Goal: Task Accomplishment & Management: Use online tool/utility

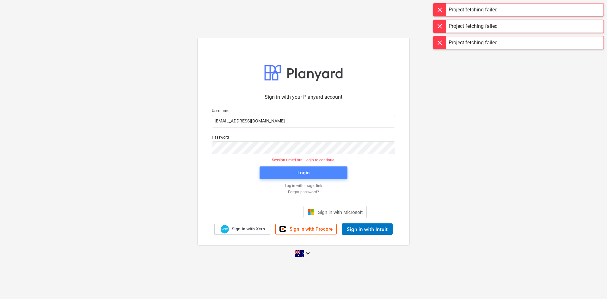
click at [301, 175] on div "Login" at bounding box center [304, 173] width 12 height 8
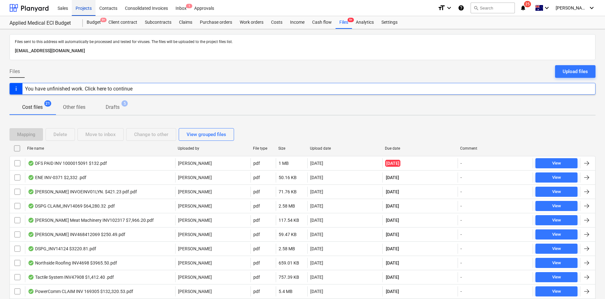
click at [87, 7] on div "Projects" at bounding box center [84, 8] width 24 height 16
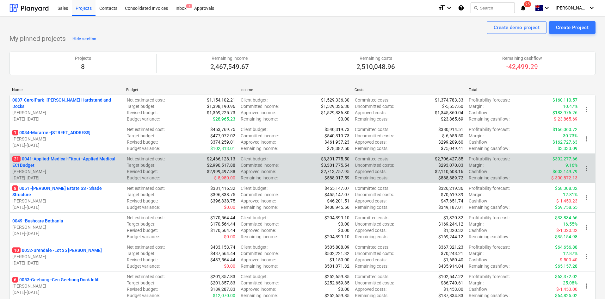
click at [79, 159] on p "21 0041-Applied-Medical-Fitout - Applied Medical ECI Budget" at bounding box center [66, 162] width 109 height 13
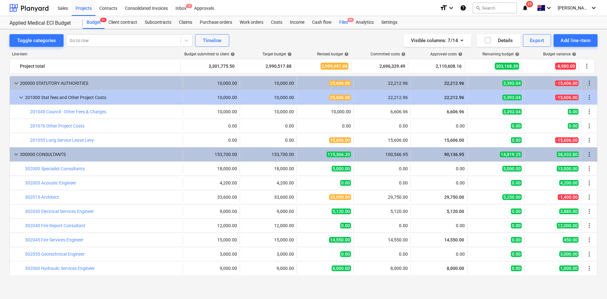
click at [352, 24] on div "Budget 9+ Client contract Subcontracts Claims Purchase orders Work orders Costs…" at bounding box center [340, 22] width 515 height 13
click at [342, 23] on div "Files 9+" at bounding box center [344, 22] width 16 height 13
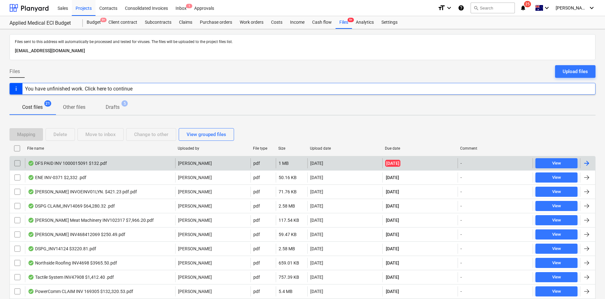
click at [76, 162] on div "DFS PAID INV 1000015091 $132.pdf" at bounding box center [67, 163] width 79 height 5
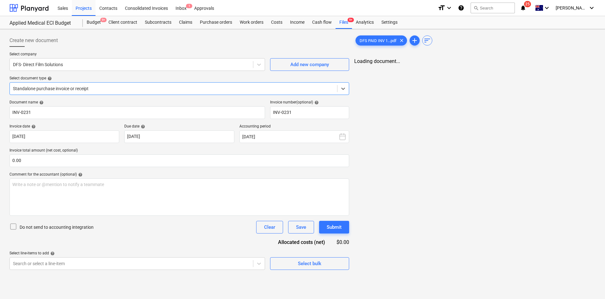
type input "INV-0231"
type input "02 Oct 2025"
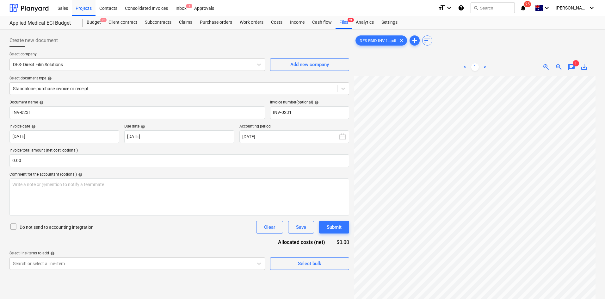
click at [562, 68] on span "zoom_out" at bounding box center [559, 67] width 8 height 8
click at [553, 72] on div "< 1 > zoom_in zoom_out chat 1 save_alt" at bounding box center [474, 67] width 241 height 18
click at [556, 67] on span "zoom_out" at bounding box center [559, 67] width 8 height 8
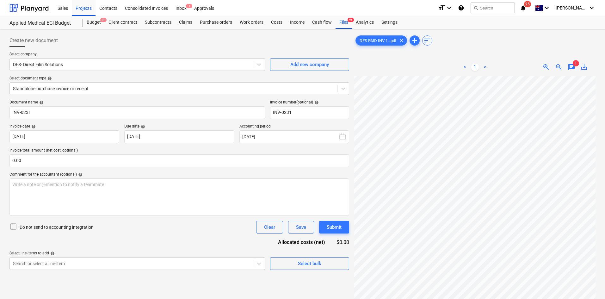
click at [556, 67] on span "zoom_out" at bounding box center [559, 67] width 8 height 8
click at [575, 64] on span "1" at bounding box center [576, 63] width 6 height 6
click at [572, 67] on span "chat" at bounding box center [572, 67] width 8 height 8
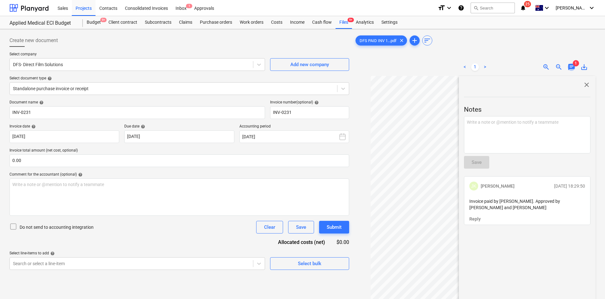
click at [572, 67] on span "chat" at bounding box center [572, 67] width 8 height 8
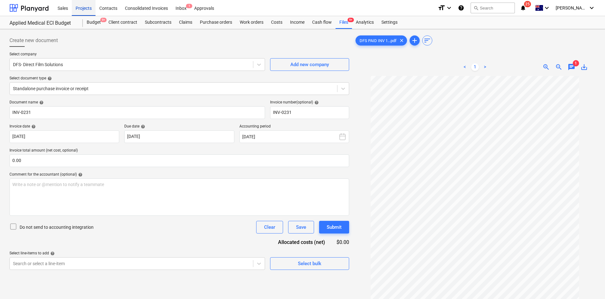
click at [83, 11] on div "Projects" at bounding box center [84, 8] width 24 height 16
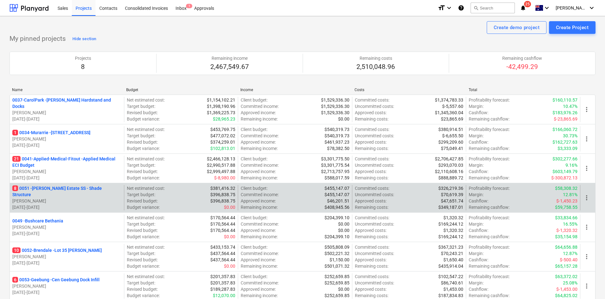
click at [39, 191] on p "8 0051 - Patrick Estate SS - Shade Structure" at bounding box center [66, 191] width 109 height 13
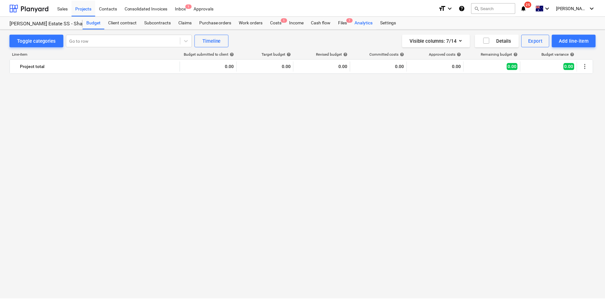
scroll to position [875, 0]
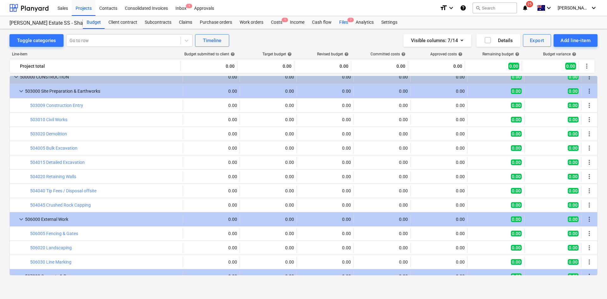
click at [346, 23] on div "Files 7" at bounding box center [344, 22] width 16 height 13
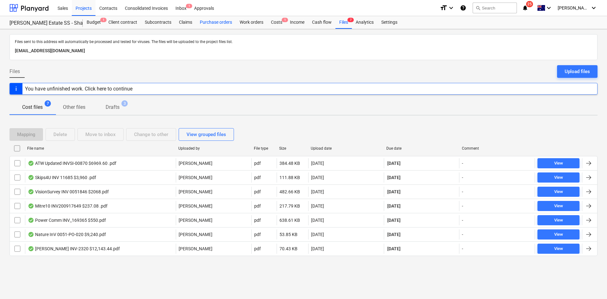
click at [221, 22] on div "Purchase orders" at bounding box center [216, 22] width 40 height 13
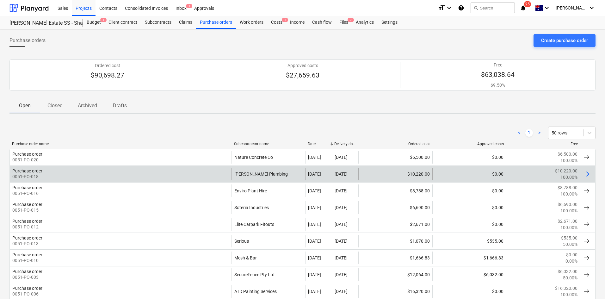
click at [209, 174] on div "Purchase order 0051-PO-018" at bounding box center [121, 174] width 222 height 13
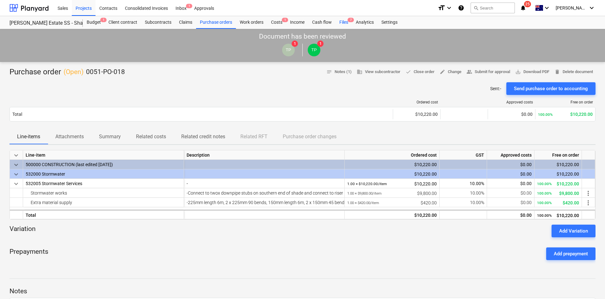
click at [343, 20] on div "Files 7" at bounding box center [344, 22] width 16 height 13
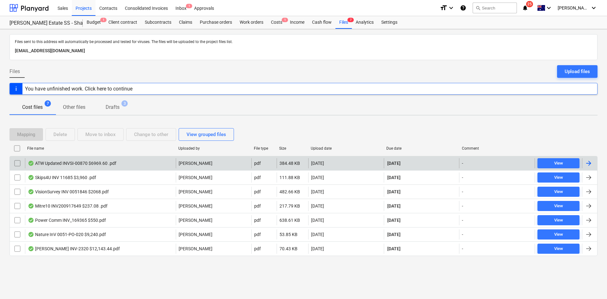
click at [103, 163] on div "ATW Updated INVSI-00870 $6969.60 .pdf" at bounding box center [72, 163] width 89 height 5
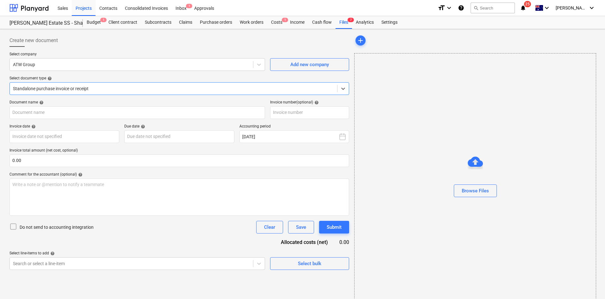
type input "SI-00870"
type input "18 Sep 2025"
type input "30 Oct 2025"
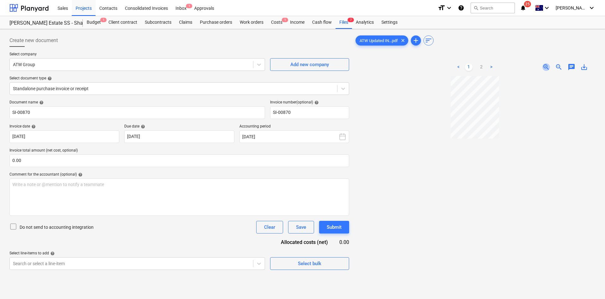
click at [545, 69] on span "zoom_in" at bounding box center [547, 67] width 8 height 8
click at [282, 21] on span "1" at bounding box center [285, 20] width 6 height 4
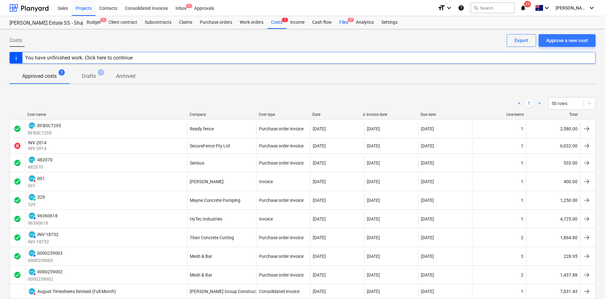
click at [344, 25] on div "Files 7" at bounding box center [344, 22] width 16 height 13
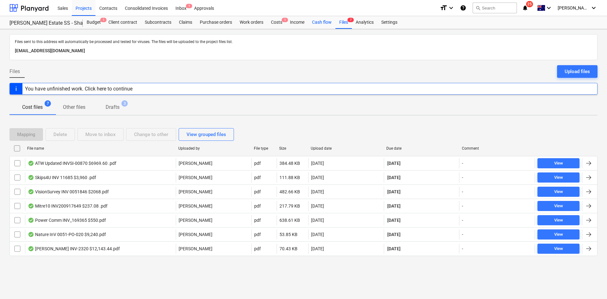
click at [326, 21] on div "Cash flow" at bounding box center [321, 22] width 27 height 13
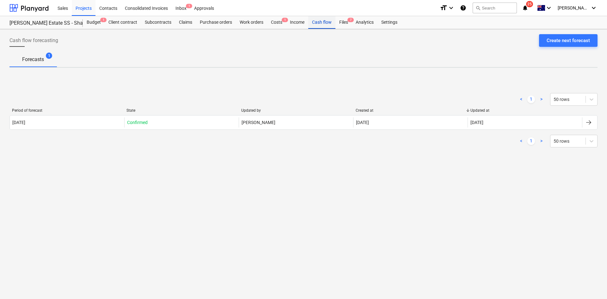
click at [333, 20] on div "Cash flow" at bounding box center [321, 22] width 27 height 13
click at [339, 20] on div "Files 7" at bounding box center [344, 22] width 16 height 13
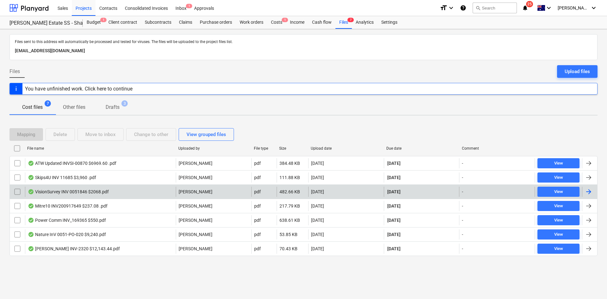
click at [80, 192] on div "VisionSurvey INV 0051846 $2068.pdf" at bounding box center [68, 191] width 81 height 5
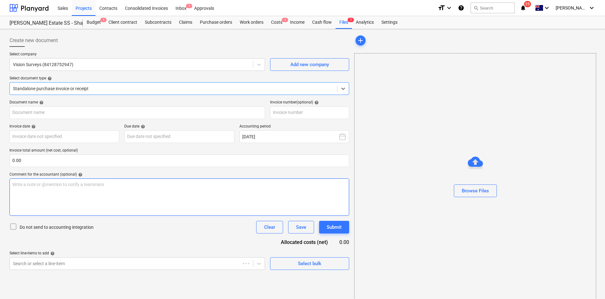
type input "0051846"
type input "30 Sep 2025"
type input "30 Oct 2025"
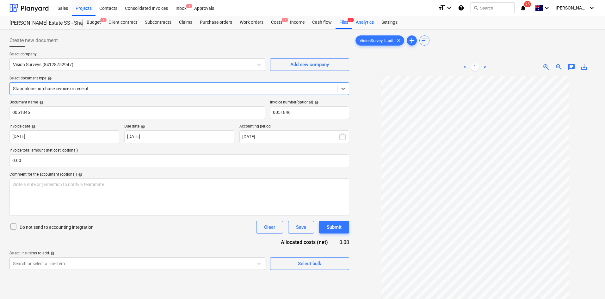
click at [352, 24] on div "Analytics" at bounding box center [365, 22] width 26 height 13
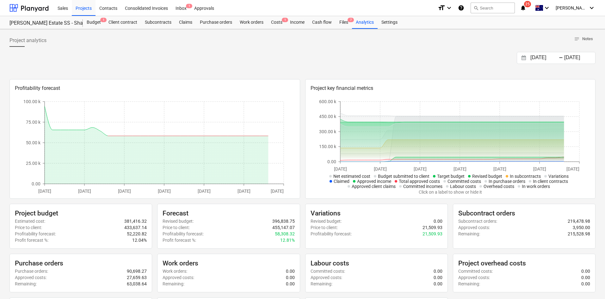
click at [537, 12] on div "Project fetching failed" at bounding box center [516, 6] width 171 height 13
click at [538, 9] on div "Project fetching failed" at bounding box center [516, 6] width 171 height 13
click at [539, 7] on div "Project fetching failed" at bounding box center [516, 6] width 171 height 13
click at [281, 22] on div "Costs 1" at bounding box center [276, 22] width 19 height 13
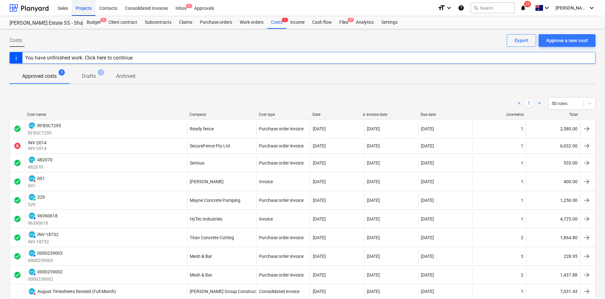
click at [87, 5] on div "Projects" at bounding box center [84, 8] width 24 height 16
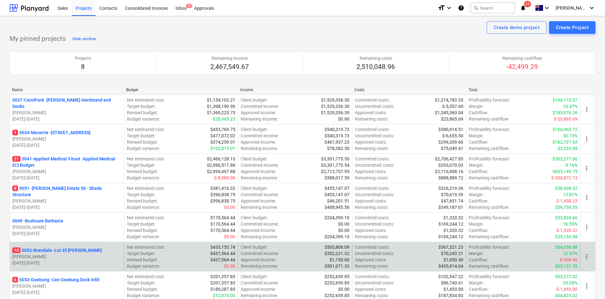
click at [56, 247] on div "10 0052-Brendale - Lot 35 Griffin, Brendale T. Pawar 02.09.2025 - 31.10.2025" at bounding box center [67, 256] width 114 height 25
click at [57, 250] on p "10 0052-Brendale - Lot 35 Griffin, Brendale" at bounding box center [57, 250] width 90 height 6
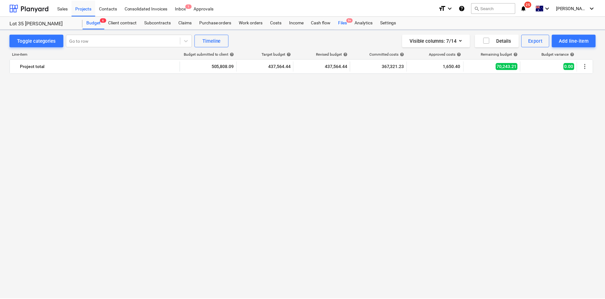
scroll to position [696, 0]
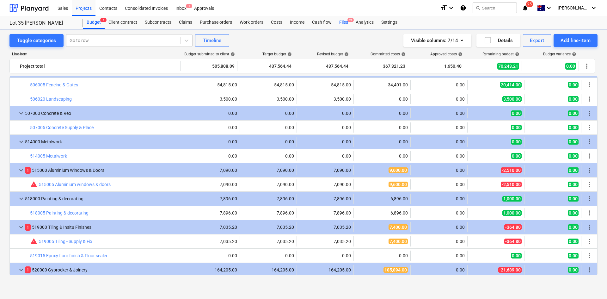
click at [351, 22] on span "9+" at bounding box center [351, 20] width 6 height 4
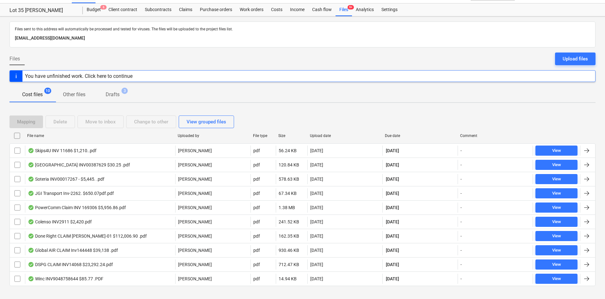
scroll to position [22, 0]
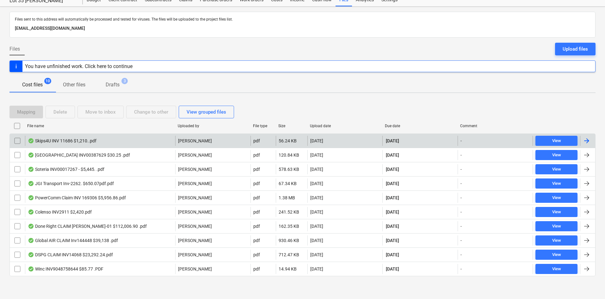
click at [121, 142] on div "Skips4U INV 11686 $1,210..pdf" at bounding box center [100, 141] width 150 height 10
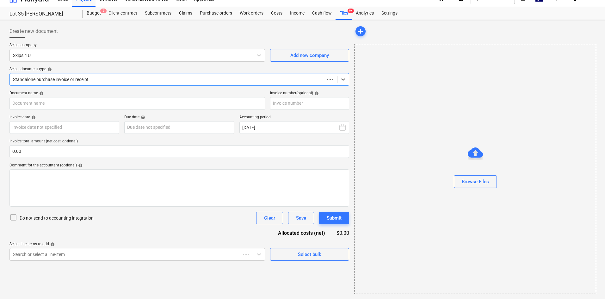
scroll to position [9, 0]
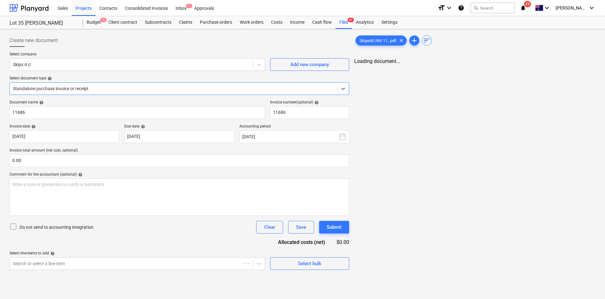
type input "11686"
type input "30 Sep 2025"
type input "30 Oct 2025"
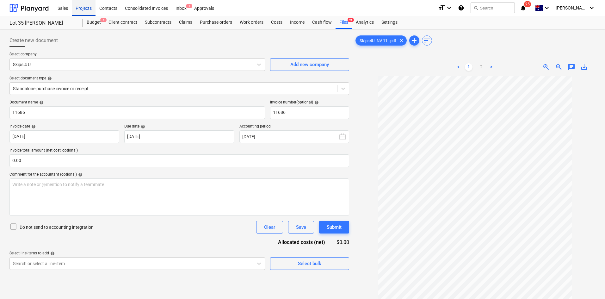
click at [81, 8] on div "Projects" at bounding box center [84, 8] width 24 height 16
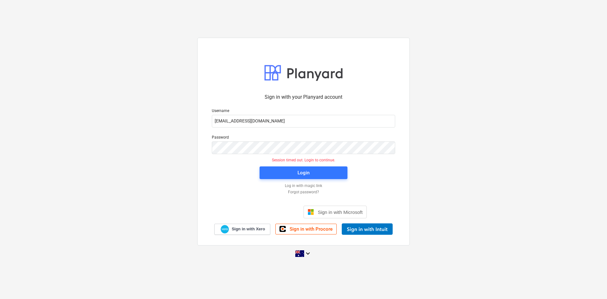
click at [318, 166] on div "Login" at bounding box center [304, 173] width 96 height 20
click at [319, 178] on button "Login" at bounding box center [304, 172] width 88 height 13
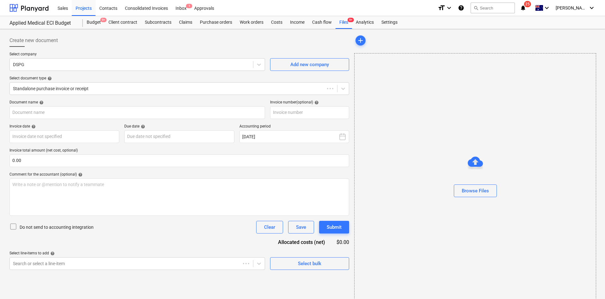
type input "14069"
type input "[DATE]"
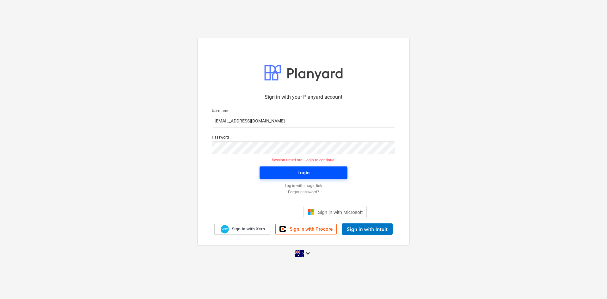
click at [313, 172] on span "Login" at bounding box center [303, 173] width 73 height 8
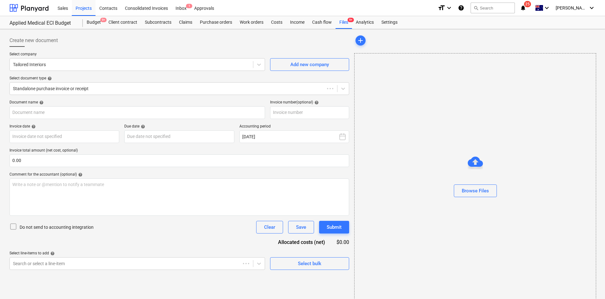
type input "INV-7065"
type input "25 Sep 2025"
type input "10 Oct 2025"
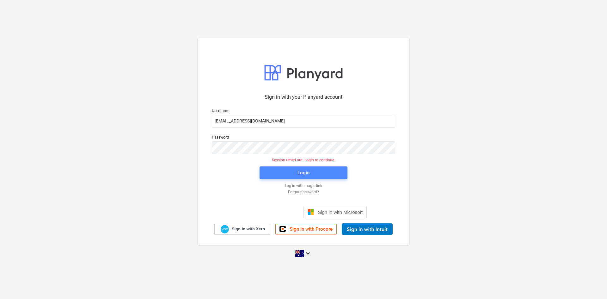
click at [318, 174] on span "Login" at bounding box center [303, 173] width 73 height 8
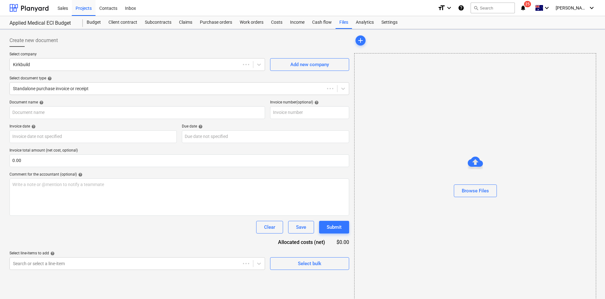
type input "74412509"
type input "[DATE]"
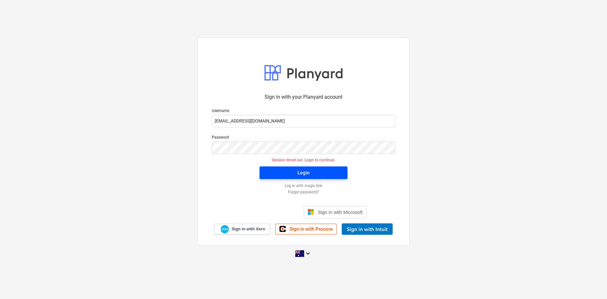
click at [275, 171] on span "Login" at bounding box center [303, 173] width 73 height 8
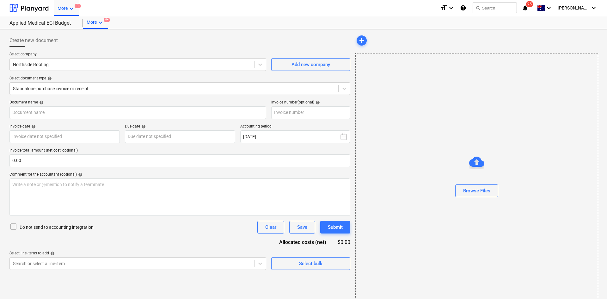
type input "4698"
type input "[DATE]"
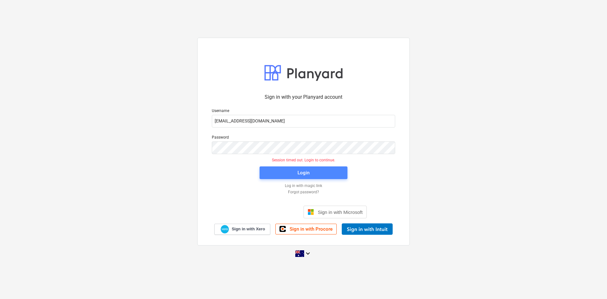
click at [291, 170] on span "Login" at bounding box center [303, 173] width 73 height 8
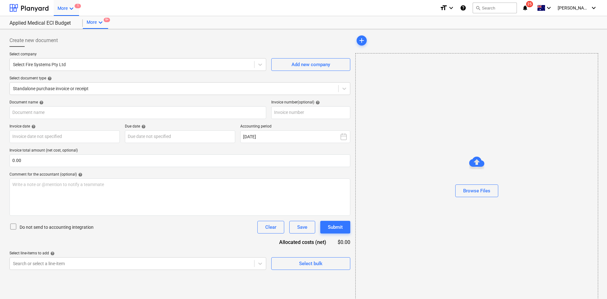
type input "202979"
type input "25 Sep 2025"
type input "10 Oct 2025"
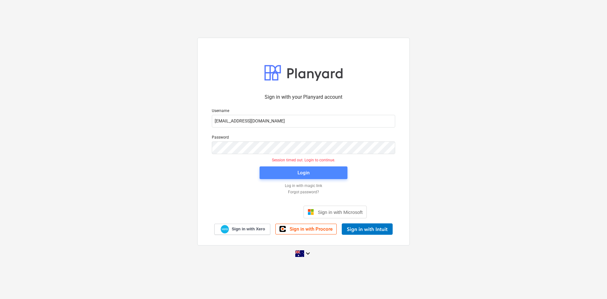
click at [275, 174] on span "Login" at bounding box center [303, 173] width 73 height 8
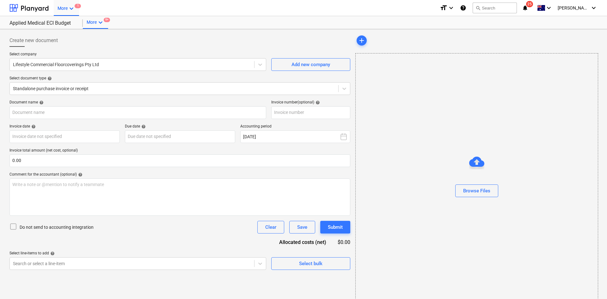
type input "INV-1091"
type input "25 Sep 2025"
type input "30 Oct 2025"
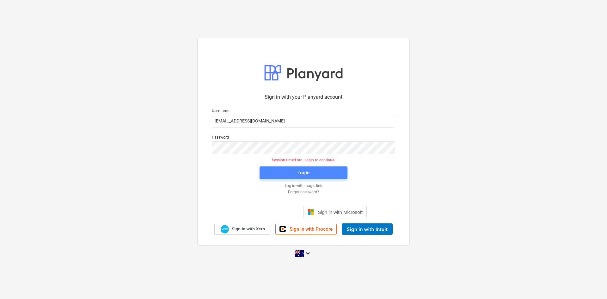
click at [313, 170] on span "Login" at bounding box center [303, 173] width 73 height 8
click at [313, 175] on span "Login" at bounding box center [303, 173] width 73 height 8
click at [314, 171] on span "Login" at bounding box center [303, 173] width 73 height 8
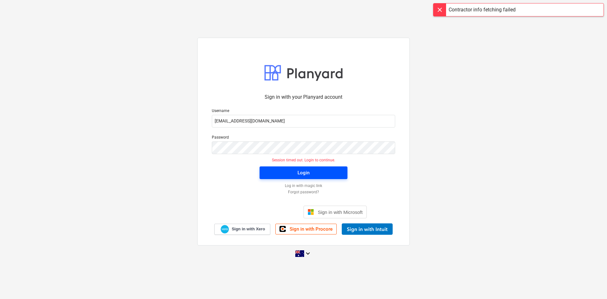
click at [274, 173] on span "Login" at bounding box center [303, 173] width 73 height 8
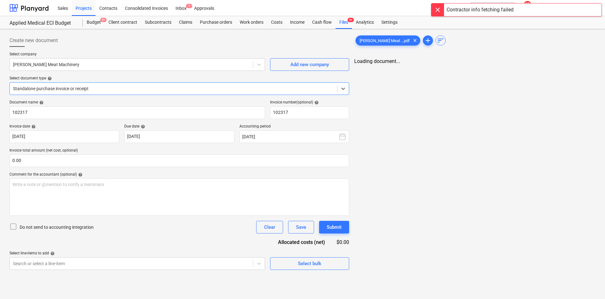
type input "102317"
type input "27 Sep 2025"
type input "27 Oct 2025"
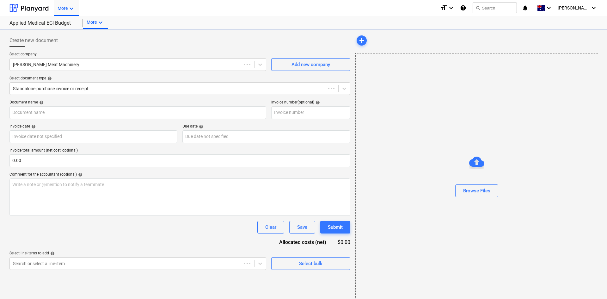
type input "102317"
type input "27 Sep 2025"
type input "27 Oct 2025"
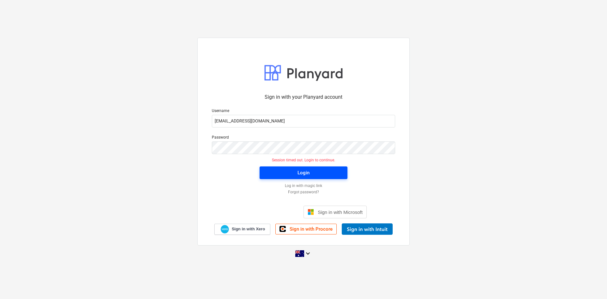
click at [269, 170] on span "Login" at bounding box center [303, 173] width 73 height 8
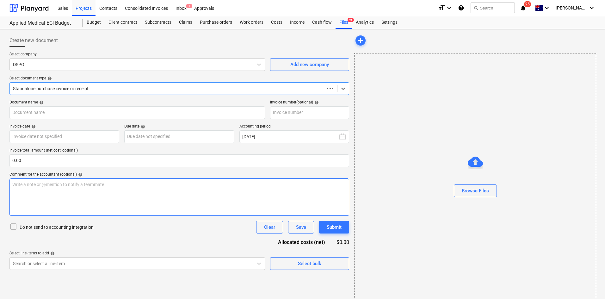
type input "14124"
type input "[DATE]"
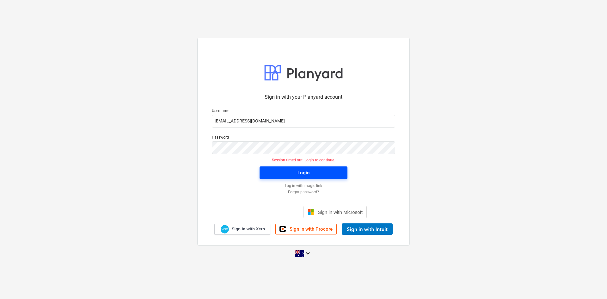
click at [309, 170] on div "Login" at bounding box center [304, 173] width 12 height 8
click at [270, 171] on span "Login" at bounding box center [303, 173] width 73 height 8
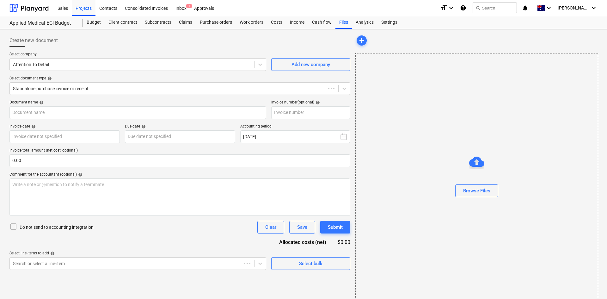
type input "9448"
type input "[DATE]"
